Goal: Transaction & Acquisition: Download file/media

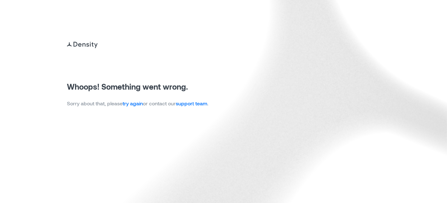
click at [134, 104] on link "try again" at bounding box center [133, 103] width 20 height 6
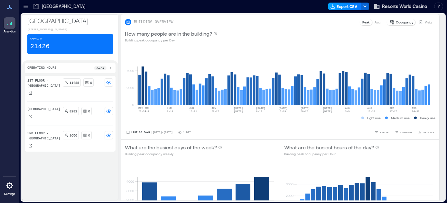
click at [343, 3] on button "Export CSV" at bounding box center [344, 7] width 33 height 8
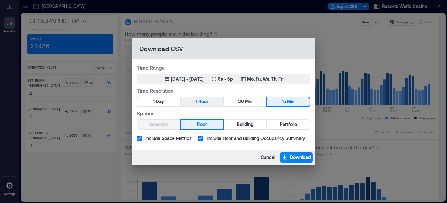
click at [211, 102] on button "1 Hour" at bounding box center [201, 101] width 42 height 9
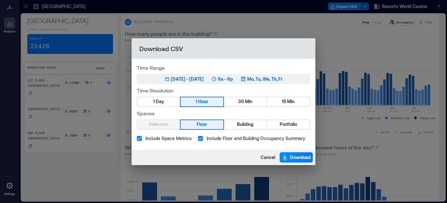
click at [204, 78] on div "[DATE] - [DATE]" at bounding box center [187, 79] width 33 height 6
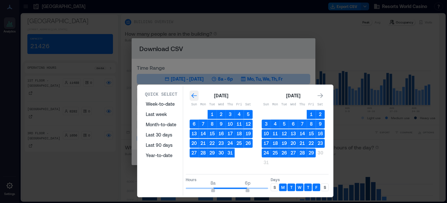
click at [194, 93] on icon "Go to previous month" at bounding box center [194, 96] width 6 height 6
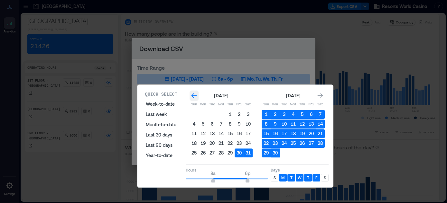
click at [194, 93] on icon "Go to previous month" at bounding box center [194, 96] width 6 height 6
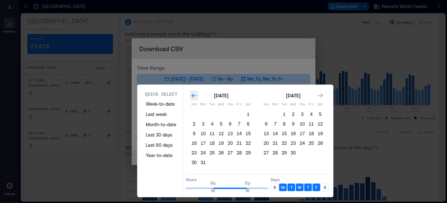
click at [194, 93] on icon "Go to previous month" at bounding box center [194, 96] width 6 height 6
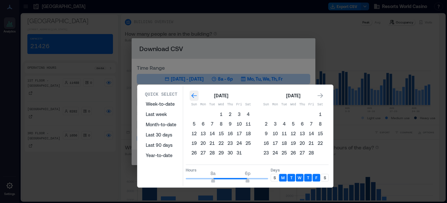
click at [194, 93] on icon "Go to previous month" at bounding box center [194, 96] width 6 height 6
click at [319, 94] on icon "Go to next month" at bounding box center [320, 96] width 6 height 6
click at [221, 115] on button "1" at bounding box center [221, 114] width 9 height 9
click at [320, 96] on icon "Go to next month" at bounding box center [320, 96] width 6 height 6
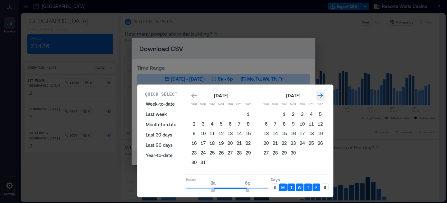
click at [320, 96] on icon "Go to next month" at bounding box center [320, 96] width 6 height 6
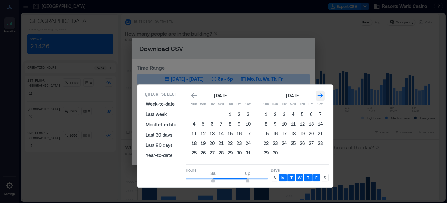
click at [320, 96] on icon "Go to next month" at bounding box center [320, 96] width 6 height 6
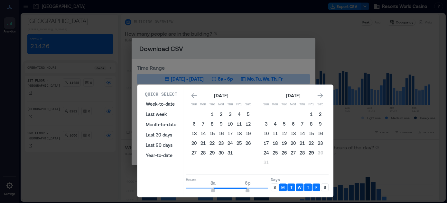
click at [310, 152] on button "29" at bounding box center [311, 153] width 9 height 9
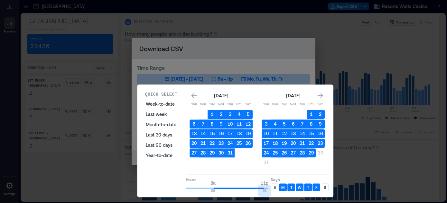
type input "**"
drag, startPoint x: 245, startPoint y: 188, endPoint x: 266, endPoint y: 187, distance: 21.3
click at [268, 190] on span "12a" at bounding box center [268, 191] width 4 height 3
type input "*"
drag, startPoint x: 212, startPoint y: 189, endPoint x: 180, endPoint y: 189, distance: 32.2
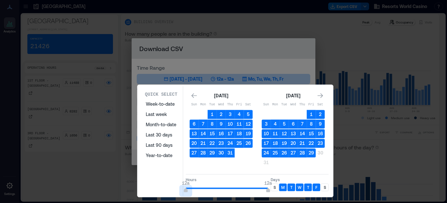
click at [181, 189] on div "Quick Select Week-to-date Last week Month-to-date Last 30 days Last 90 days Yea…" at bounding box center [235, 141] width 192 height 110
click at [274, 186] on p "S" at bounding box center [274, 187] width 2 height 5
click at [325, 186] on p "S" at bounding box center [325, 187] width 2 height 5
click at [194, 94] on icon "Go to previous month" at bounding box center [194, 96] width 6 height 6
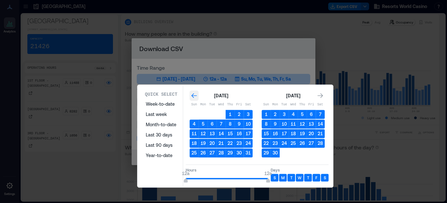
click at [194, 93] on icon "Go to previous month" at bounding box center [194, 96] width 6 height 6
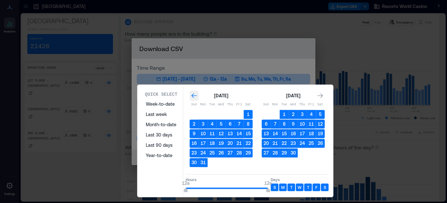
click at [194, 93] on icon "Go to previous month" at bounding box center [194, 96] width 6 height 6
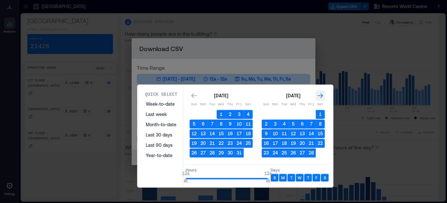
click at [321, 97] on icon "Go to next month" at bounding box center [320, 96] width 5 height 5
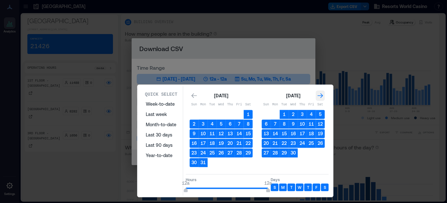
click at [321, 97] on icon "Go to next month" at bounding box center [320, 96] width 5 height 5
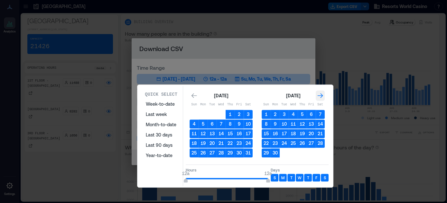
click at [322, 97] on icon "Go to next month" at bounding box center [320, 96] width 6 height 6
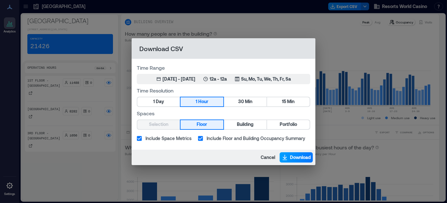
click at [293, 159] on span "Download" at bounding box center [300, 157] width 21 height 6
